Goal: Task Accomplishment & Management: Manage account settings

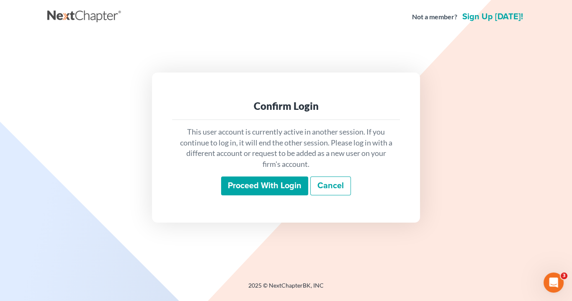
click at [273, 183] on input "Proceed with login" at bounding box center [264, 185] width 87 height 19
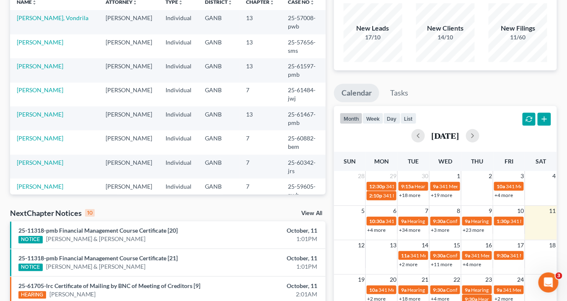
scroll to position [201, 0]
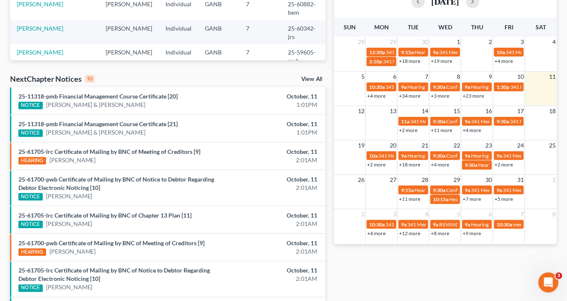
click at [408, 131] on link "+2 more" at bounding box center [408, 130] width 18 height 6
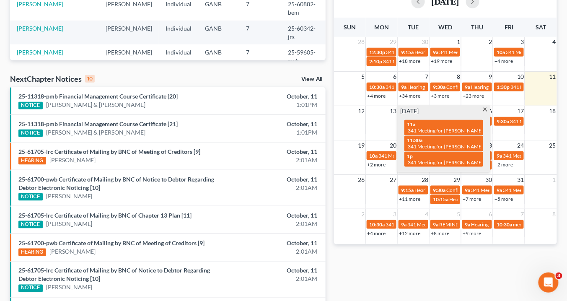
click at [484, 109] on span at bounding box center [485, 110] width 6 height 5
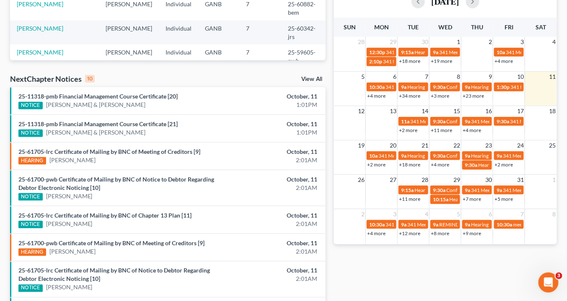
click at [441, 129] on link "+11 more" at bounding box center [441, 130] width 21 height 6
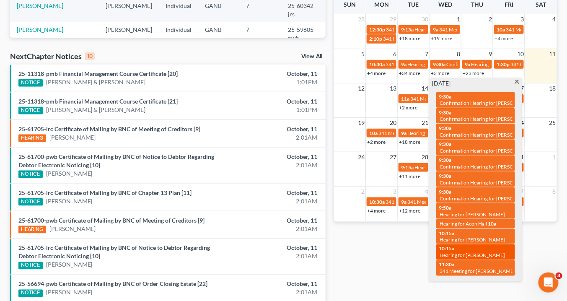
scroll to position [235, 0]
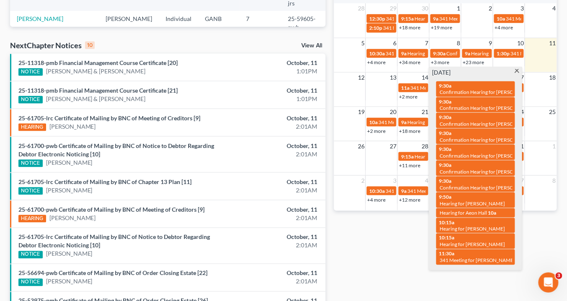
click at [518, 70] on span at bounding box center [517, 71] width 6 height 5
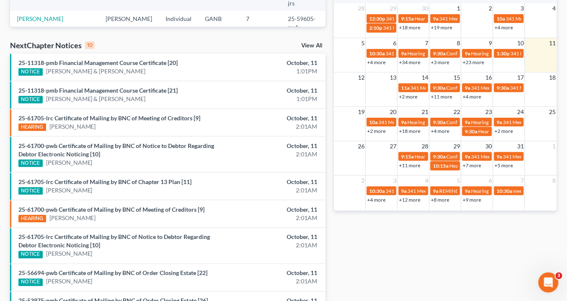
click at [475, 95] on link "+4 more" at bounding box center [472, 96] width 18 height 6
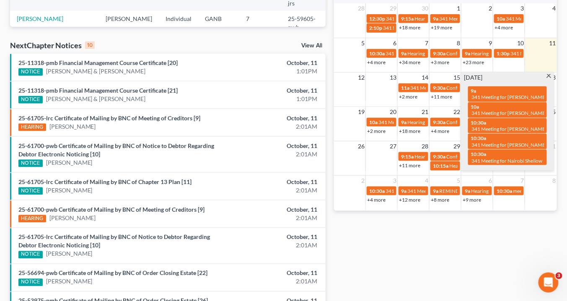
click at [548, 75] on span at bounding box center [549, 76] width 6 height 5
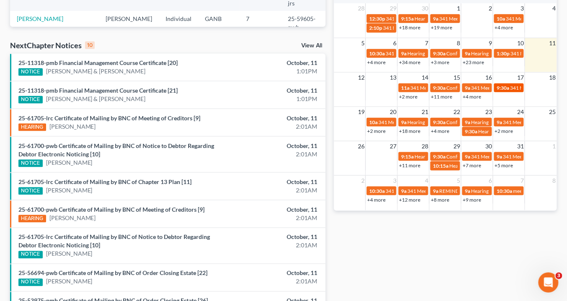
click at [499, 87] on span "9:30a" at bounding box center [502, 88] width 13 height 6
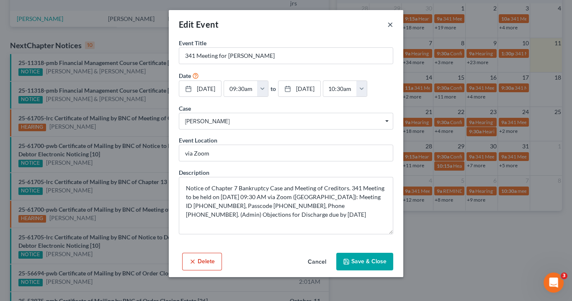
drag, startPoint x: 390, startPoint y: 23, endPoint x: 180, endPoint y: 93, distance: 221.0
click at [389, 23] on button "×" at bounding box center [391, 24] width 6 height 10
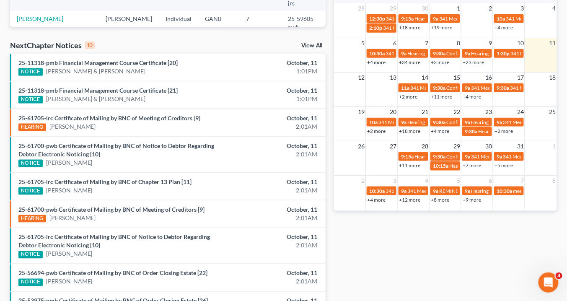
click at [375, 130] on link "+2 more" at bounding box center [376, 131] width 18 height 6
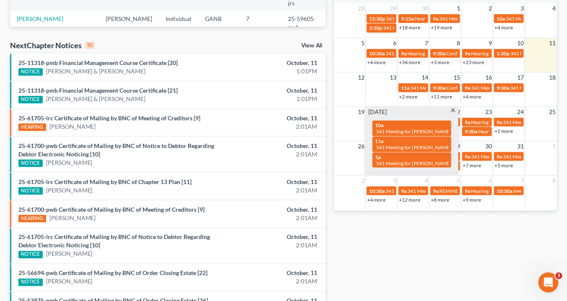
click at [452, 110] on span at bounding box center [453, 111] width 6 height 5
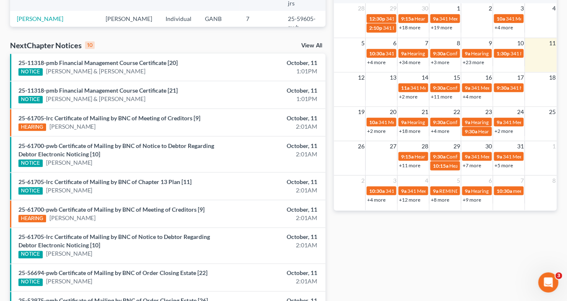
click at [375, 128] on link "+2 more" at bounding box center [376, 131] width 18 height 6
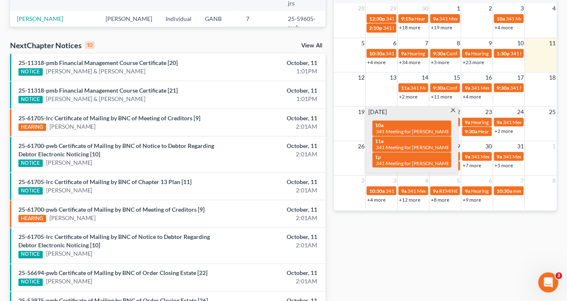
click at [454, 109] on span at bounding box center [453, 111] width 6 height 5
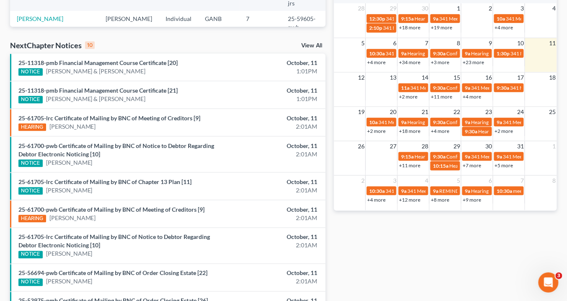
click at [406, 129] on link "+18 more" at bounding box center [409, 131] width 21 height 6
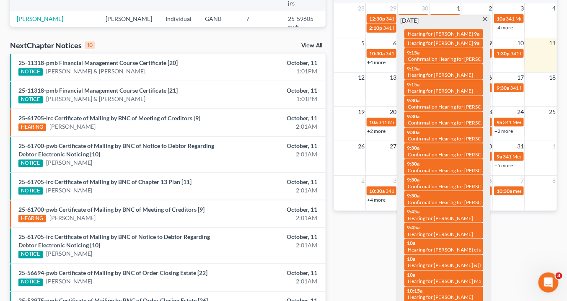
click at [483, 18] on span at bounding box center [485, 19] width 6 height 5
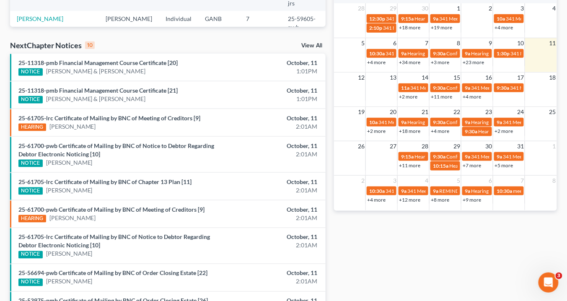
click at [434, 132] on link "+4 more" at bounding box center [440, 131] width 18 height 6
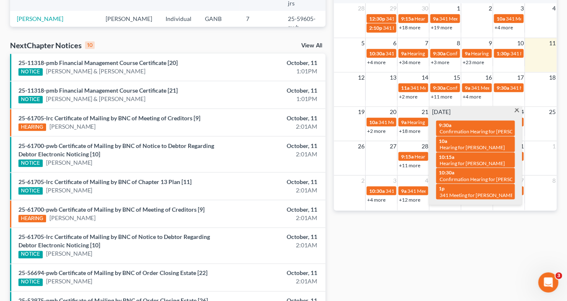
click at [517, 109] on span at bounding box center [517, 111] width 6 height 5
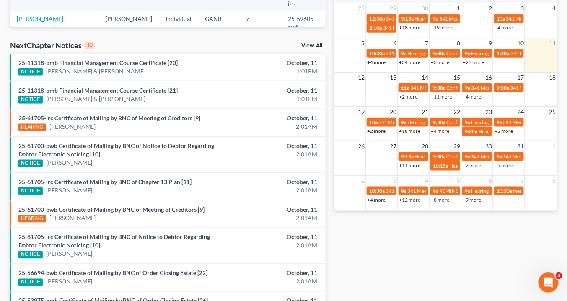
click at [502, 129] on link "+2 more" at bounding box center [503, 131] width 18 height 6
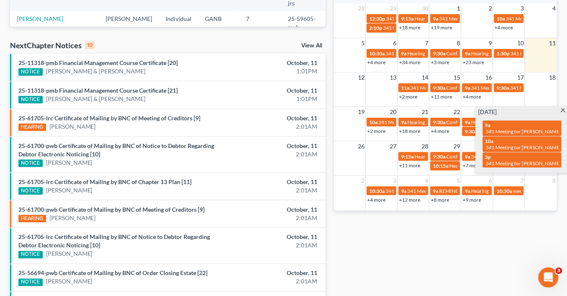
click at [564, 110] on span at bounding box center [563, 111] width 6 height 5
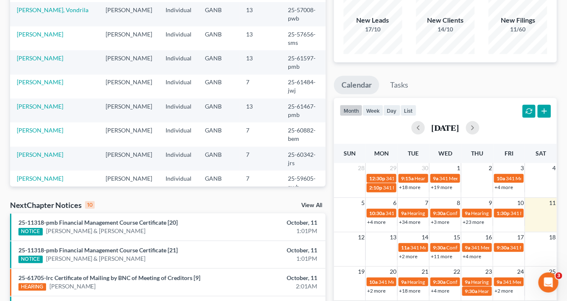
scroll to position [0, 0]
